Goal: Task Accomplishment & Management: Manage account settings

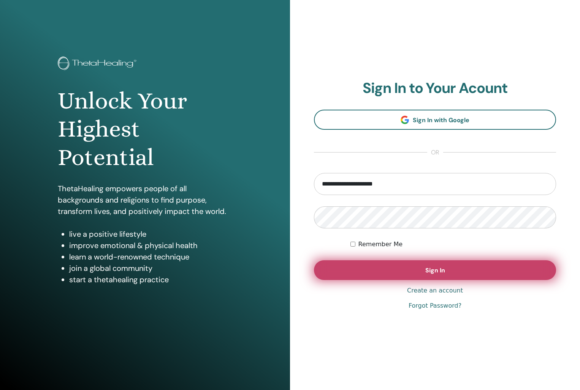
click at [420, 276] on button "Sign In" at bounding box center [435, 271] width 242 height 20
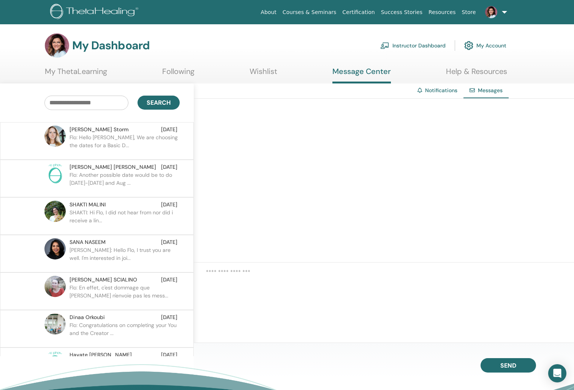
click at [422, 48] on link "Instructor Dashboard" at bounding box center [412, 45] width 65 height 17
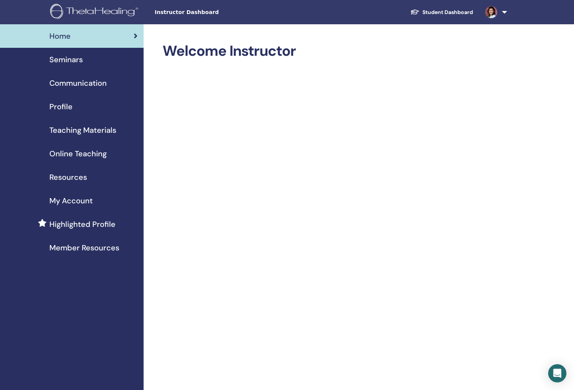
click at [83, 100] on link "Profile" at bounding box center [72, 107] width 144 height 24
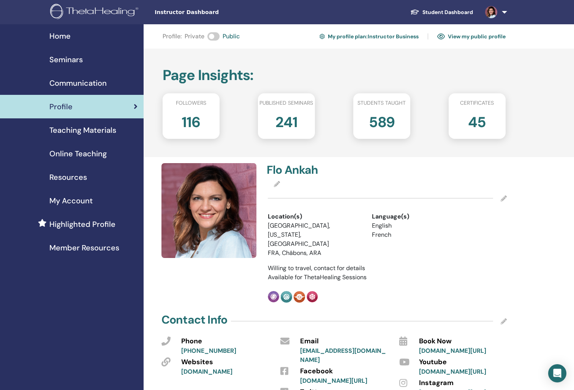
click at [75, 54] on span "Seminars" at bounding box center [65, 59] width 33 height 11
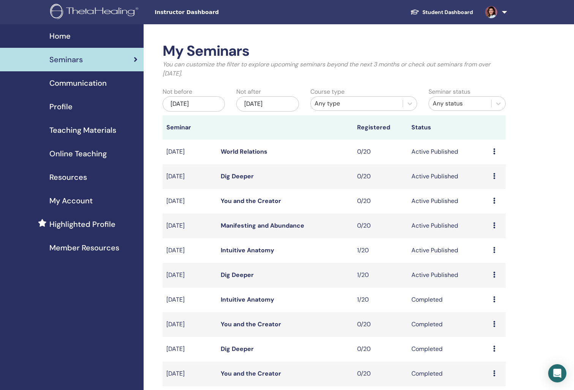
click at [86, 129] on span "Teaching Materials" at bounding box center [82, 130] width 67 height 11
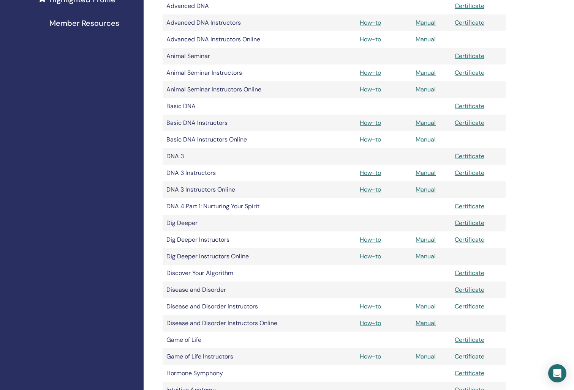
scroll to position [224, 0]
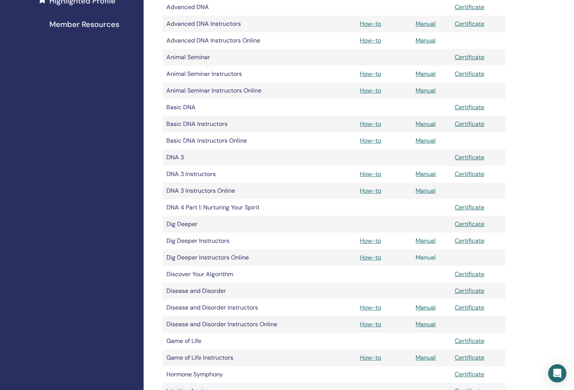
click at [424, 256] on link "Manual" at bounding box center [426, 258] width 20 height 8
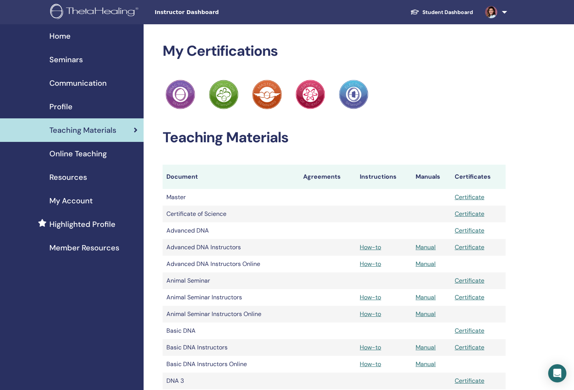
scroll to position [224, 0]
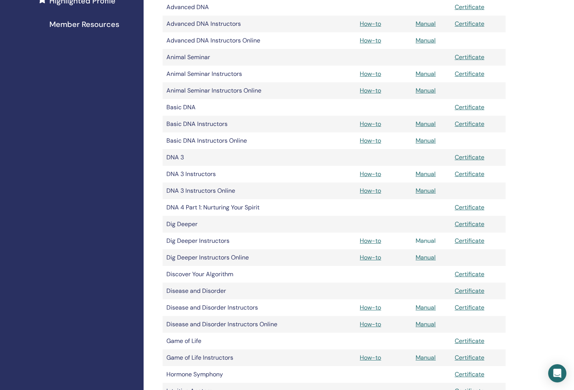
click at [429, 243] on link "Manual" at bounding box center [426, 241] width 20 height 8
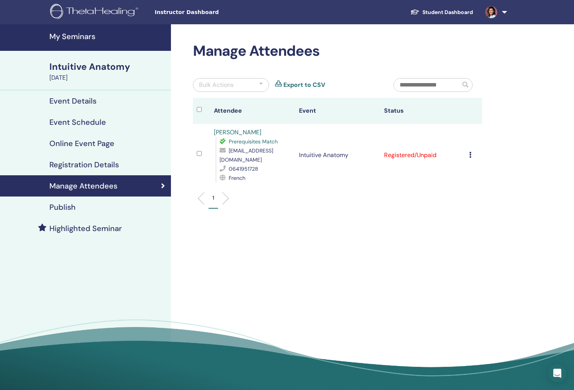
drag, startPoint x: 387, startPoint y: 36, endPoint x: 277, endPoint y: 13, distance: 112.5
click at [387, 36] on div "Manage Attendees Bulk Actions Export to CSV Attendee Event Status Anne Gourliau…" at bounding box center [362, 209] width 382 height 371
